Goal: Go to known website: Access a specific website the user already knows

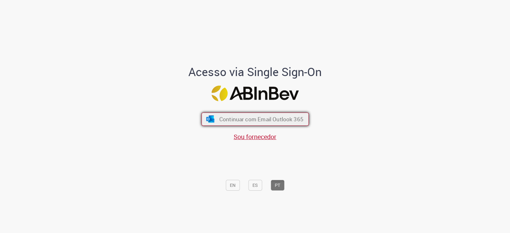
click at [229, 116] on span "Continuar com Email Outlook 365" at bounding box center [261, 119] width 84 height 7
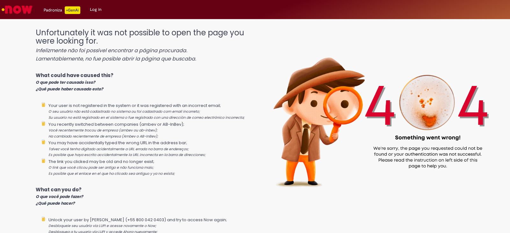
click at [96, 15] on link "Log in" at bounding box center [95, 9] width 21 height 19
